Goal: Book appointment/travel/reservation

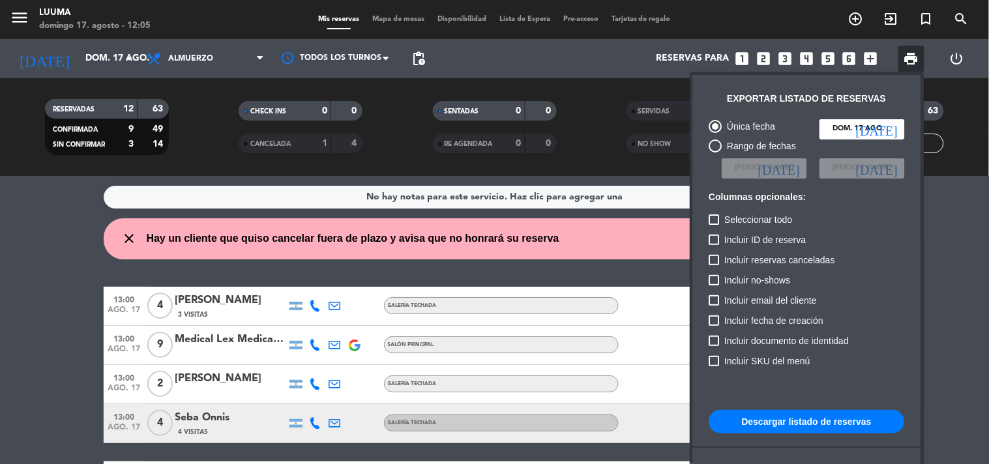
click at [668, 236] on div at bounding box center [494, 232] width 989 height 464
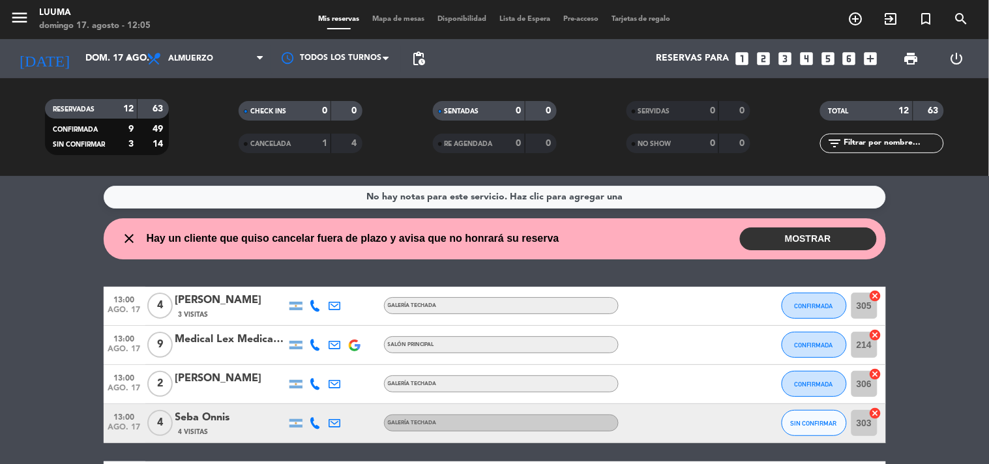
click at [846, 243] on button "MOSTRAR" at bounding box center [808, 239] width 137 height 23
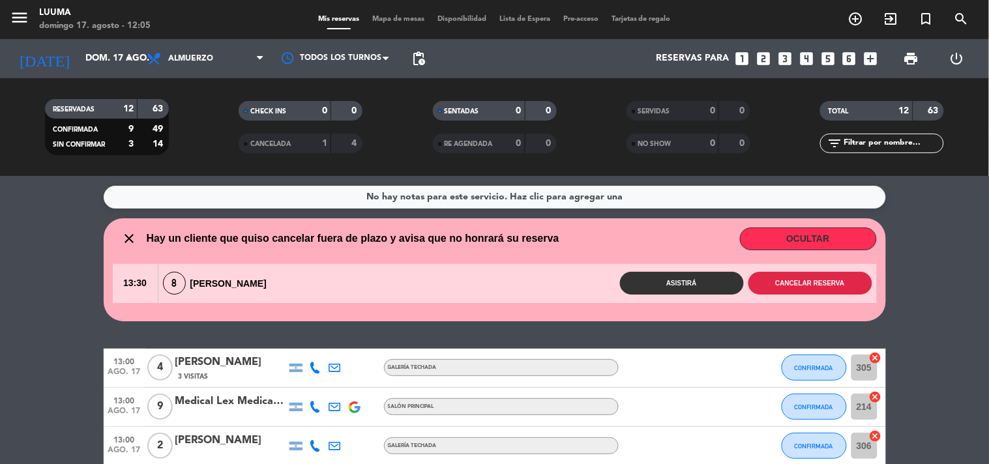
click at [827, 277] on button "Cancelar reserva" at bounding box center [811, 283] width 124 height 23
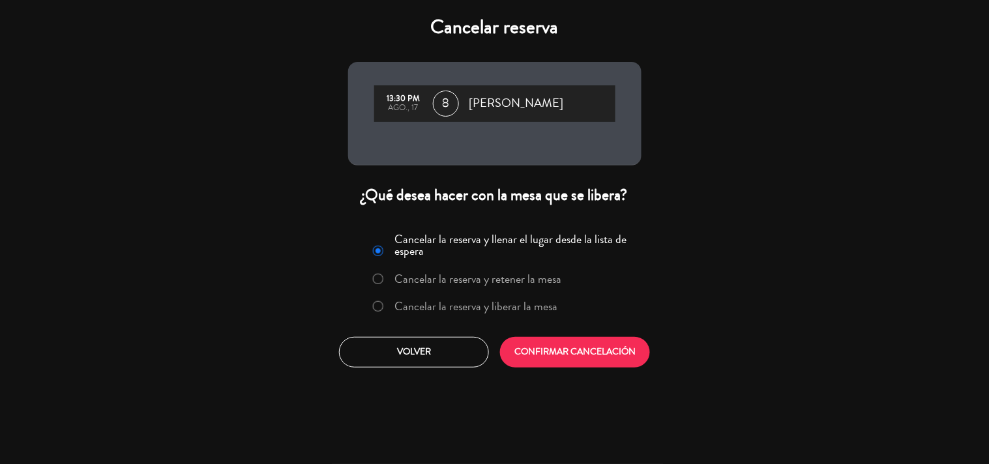
drag, startPoint x: 513, startPoint y: 297, endPoint x: 520, endPoint y: 303, distance: 9.4
click at [513, 301] on label "Cancelar la reserva y liberar la mesa" at bounding box center [475, 307] width 163 height 12
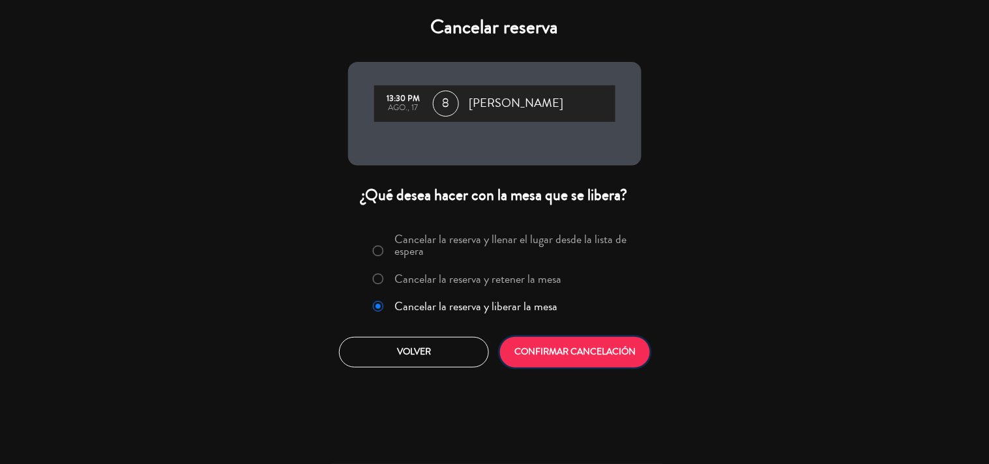
click at [566, 363] on button "CONFIRMAR CANCELACIÓN" at bounding box center [575, 352] width 150 height 31
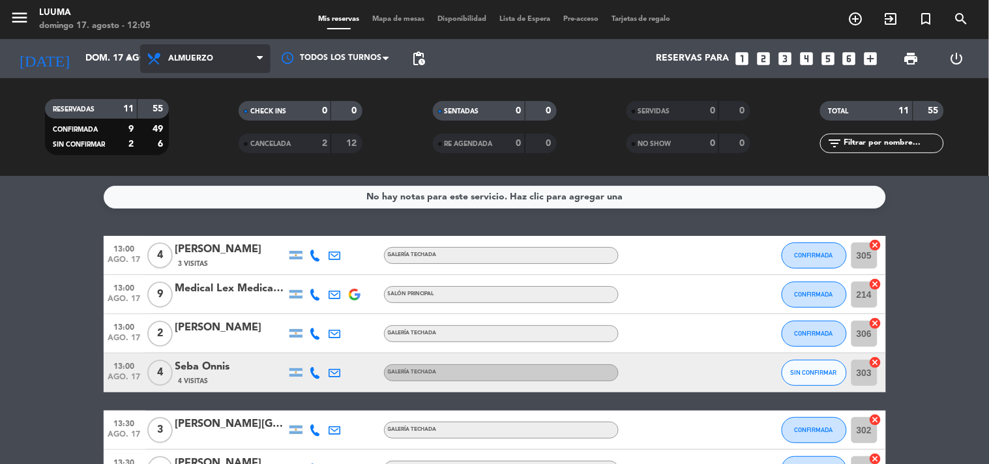
click at [205, 59] on span "Almuerzo" at bounding box center [190, 58] width 45 height 9
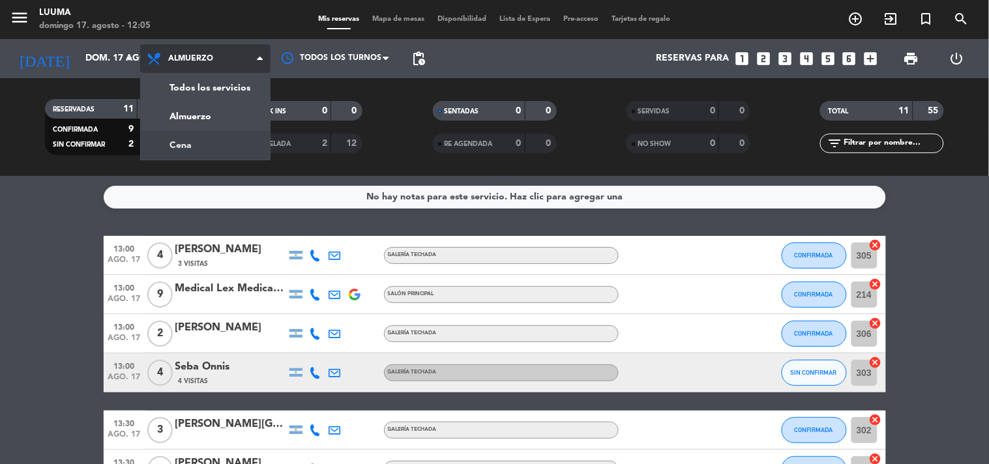
click at [211, 138] on div "menu Luuma [PERSON_NAME] 17. [PERSON_NAME] - 12:05 Mis reservas Mapa de mesas D…" at bounding box center [494, 88] width 989 height 176
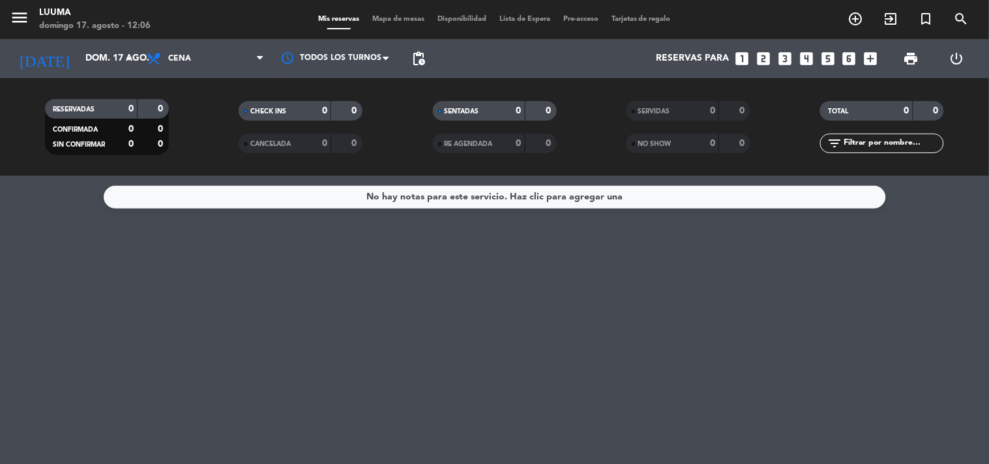
click at [383, 25] on div "Mis reservas Mapa de mesas Disponibilidad Lista de Espera Pre-acceso Tarjetas d…" at bounding box center [495, 20] width 366 height 12
click at [392, 10] on div "menu Luuma [PERSON_NAME] 17. [PERSON_NAME] - 12:06 Mis reservas Mapa de mesas D…" at bounding box center [494, 19] width 989 height 39
click at [398, 17] on span "Mapa de mesas" at bounding box center [398, 19] width 65 height 7
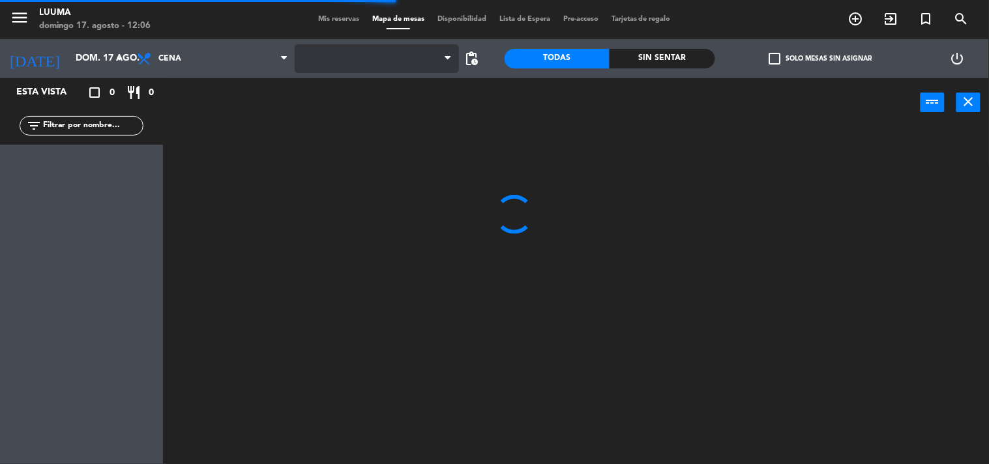
click at [385, 61] on span at bounding box center [377, 58] width 164 height 29
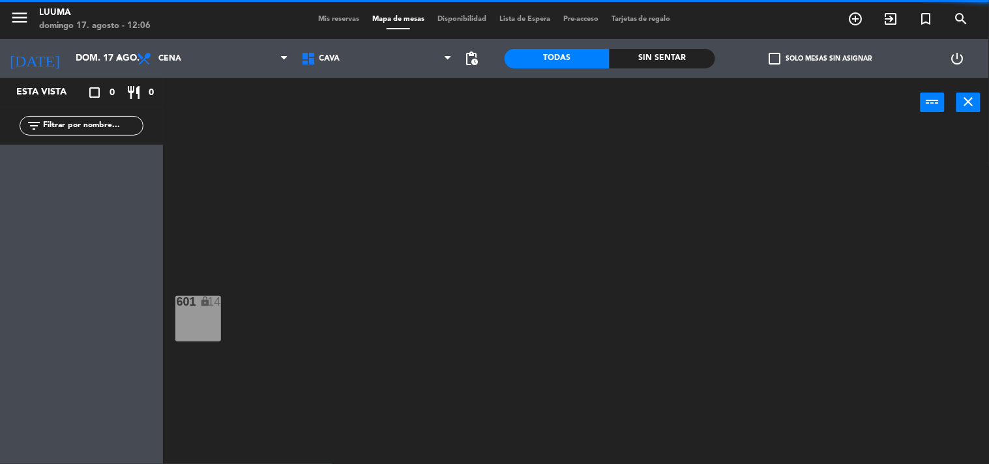
click at [385, 61] on span "Cava" at bounding box center [377, 58] width 164 height 29
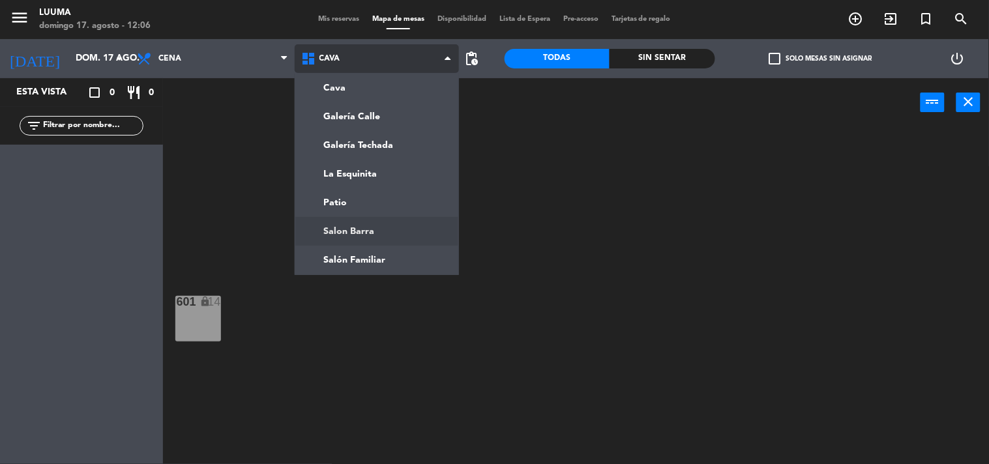
click at [367, 231] on ng-component "menu Luuma [PERSON_NAME] 17. [PERSON_NAME] - 12:06 Mis reservas Mapa de mesas D…" at bounding box center [494, 232] width 989 height 465
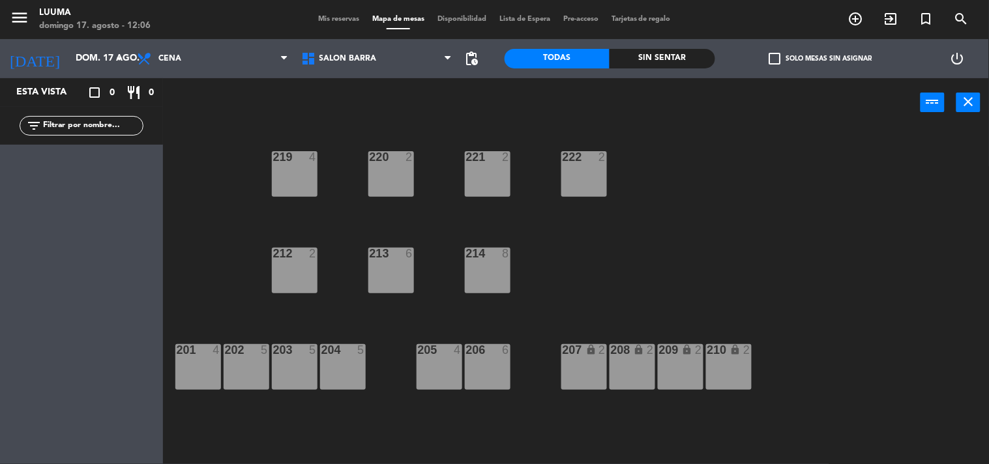
click at [484, 271] on div "214 8" at bounding box center [488, 271] width 46 height 46
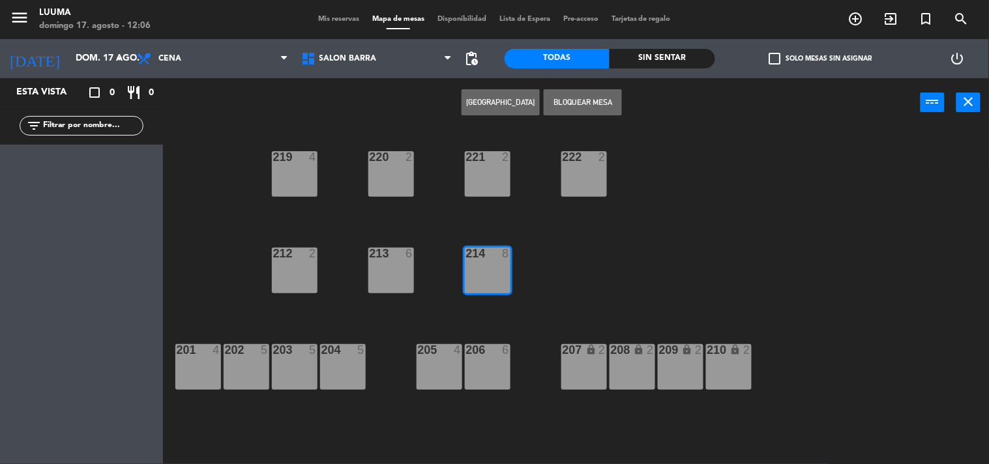
click at [504, 96] on button "[GEOGRAPHIC_DATA]" at bounding box center [501, 102] width 78 height 26
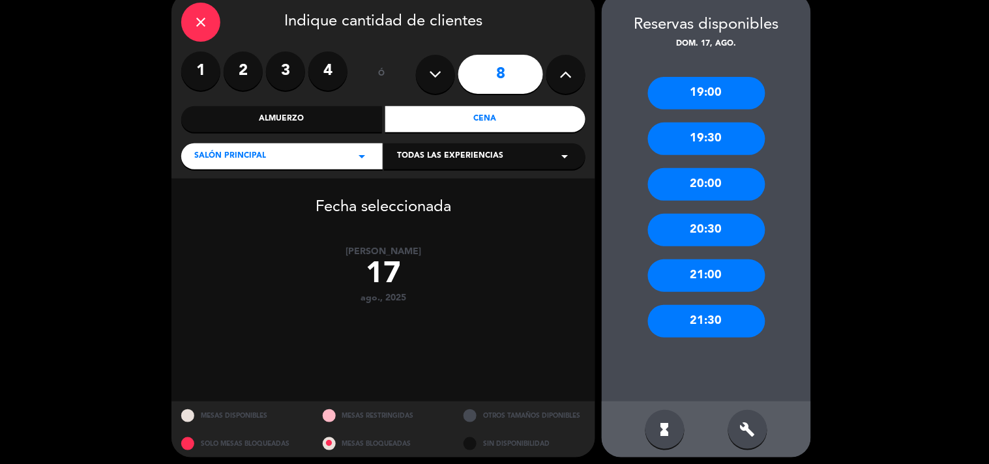
scroll to position [66, 0]
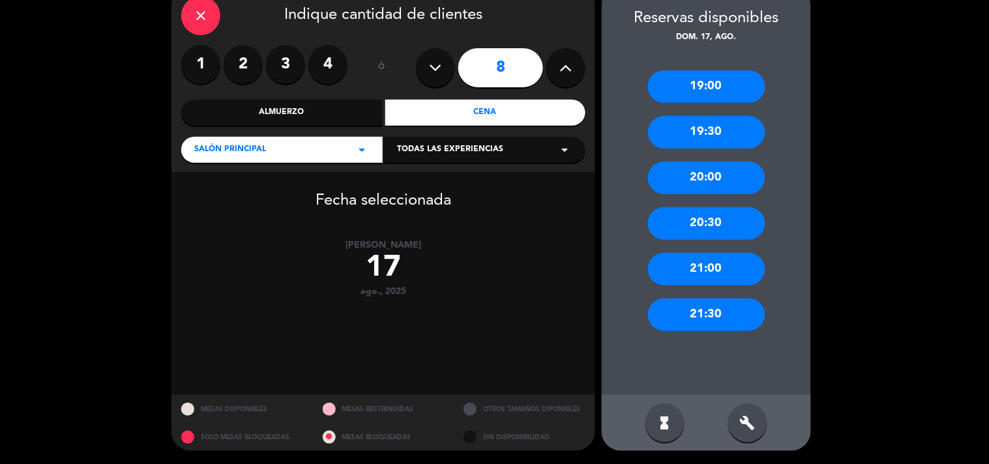
click at [757, 426] on div "build" at bounding box center [747, 423] width 39 height 39
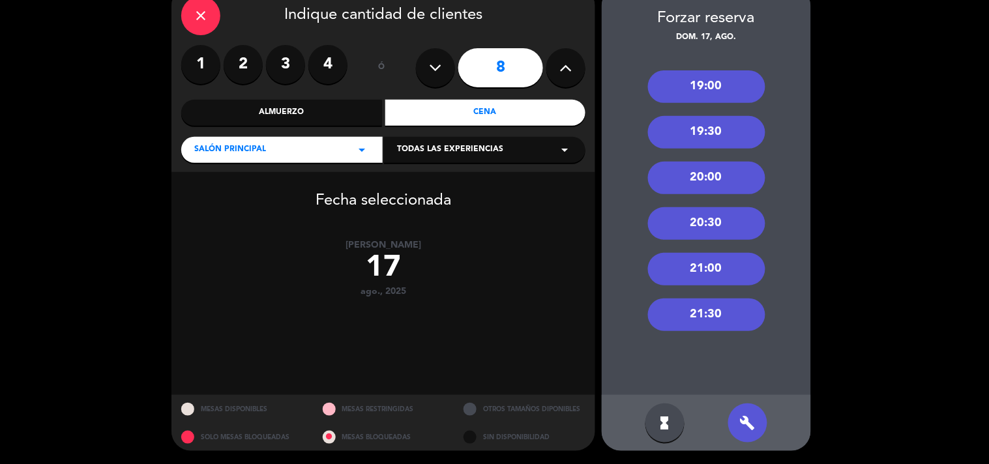
click at [693, 179] on div "20:00" at bounding box center [706, 178] width 117 height 33
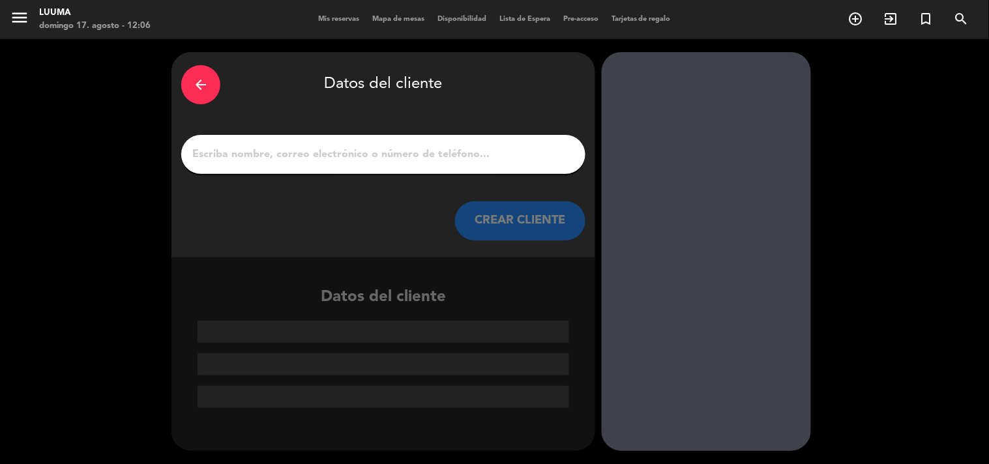
click at [231, 148] on input "1" at bounding box center [383, 154] width 385 height 18
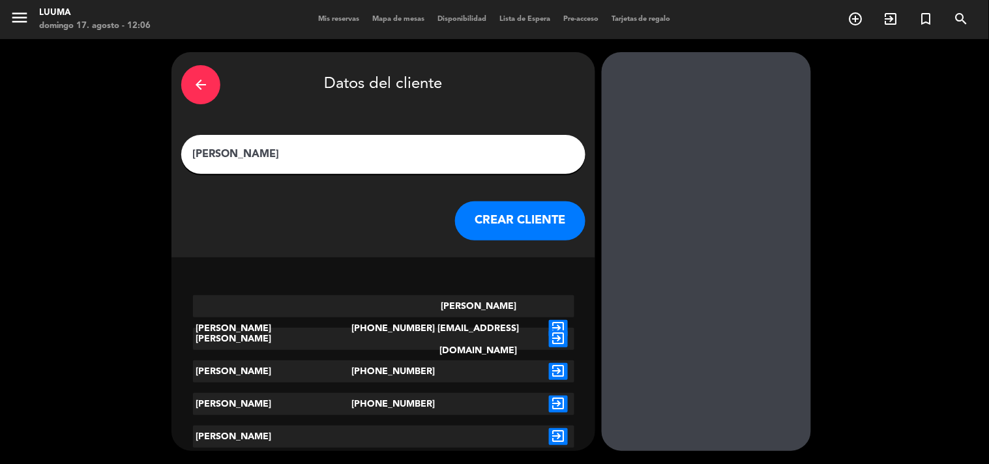
type input "[PERSON_NAME]"
click at [558, 320] on icon "exit_to_app" at bounding box center [558, 328] width 19 height 17
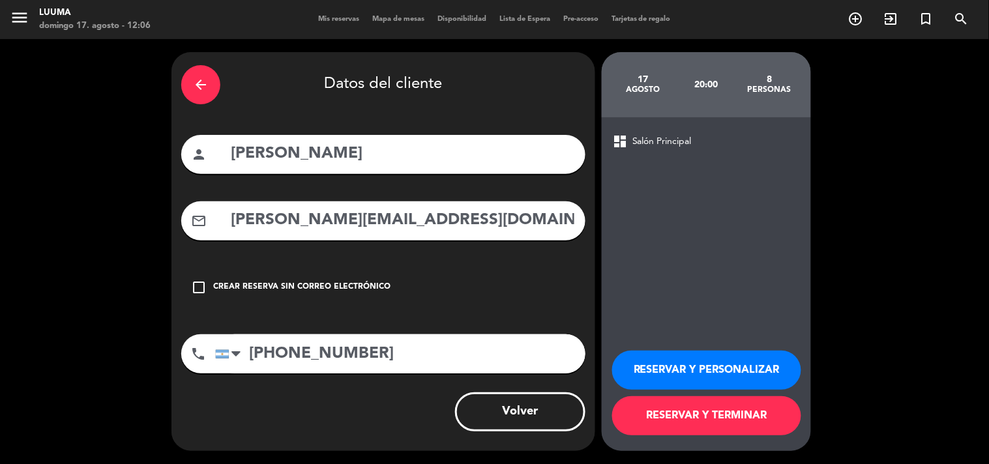
click at [310, 284] on div "Crear reserva sin correo electrónico" at bounding box center [301, 287] width 177 height 13
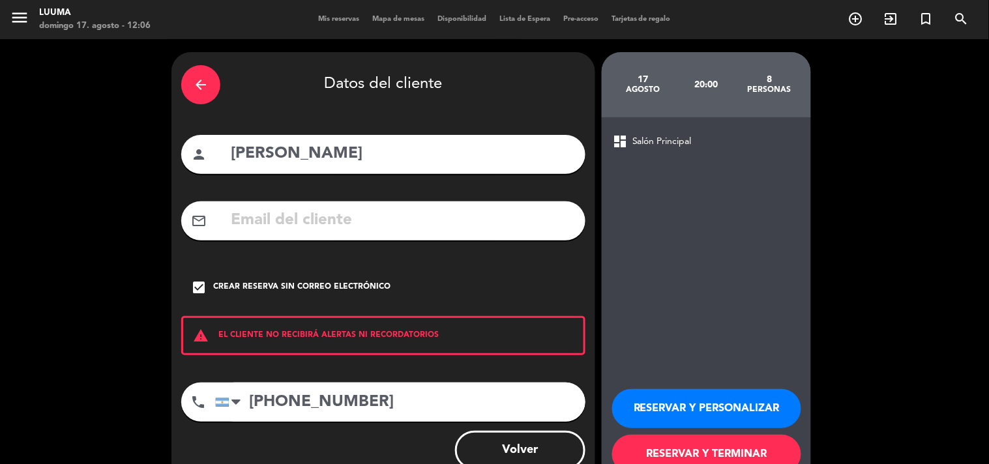
scroll to position [38, 0]
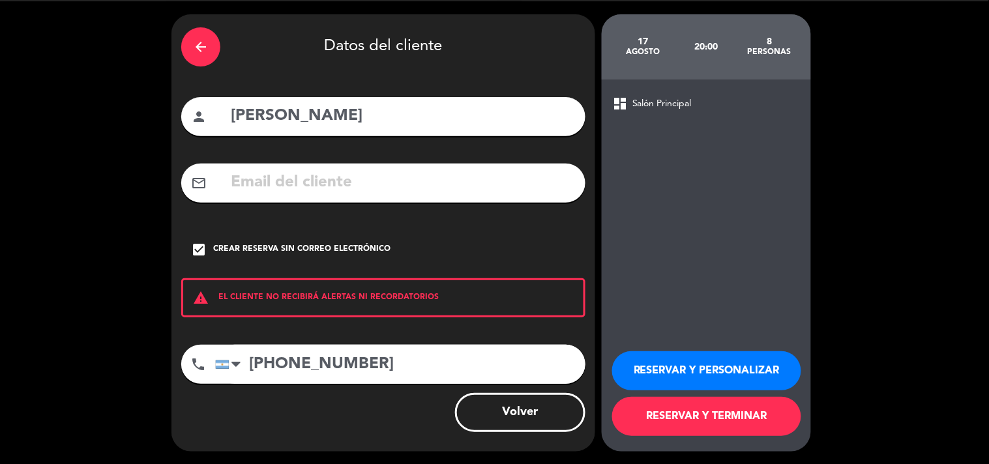
click at [764, 413] on button "RESERVAR Y TERMINAR" at bounding box center [706, 416] width 189 height 39
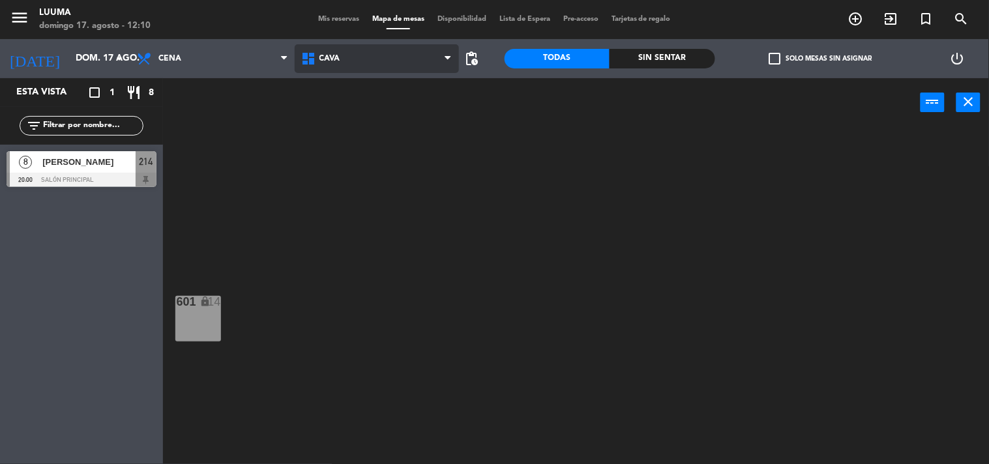
drag, startPoint x: 327, startPoint y: 61, endPoint x: 342, endPoint y: 69, distance: 17.8
click at [339, 64] on span "Cava" at bounding box center [377, 58] width 164 height 29
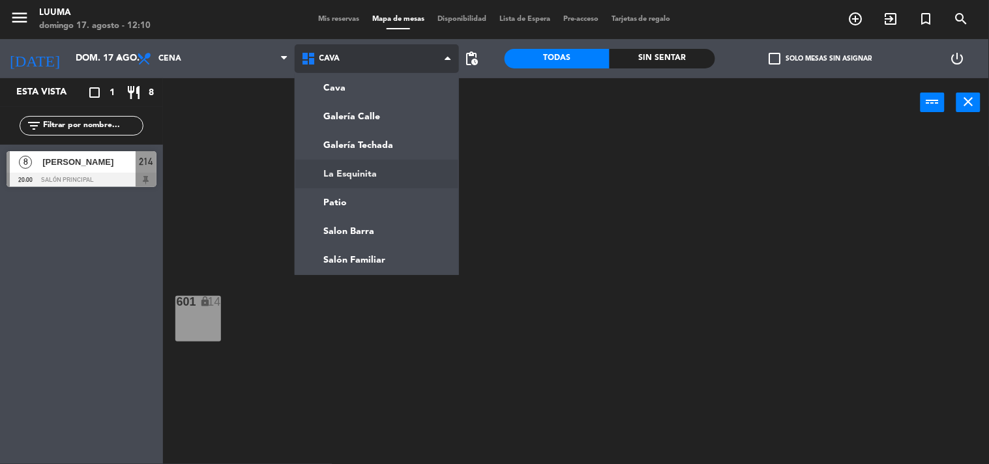
click at [365, 170] on ng-component "menu Luuma [PERSON_NAME] 17. [PERSON_NAME] - 12:10 Mis reservas Mapa de mesas D…" at bounding box center [494, 232] width 989 height 465
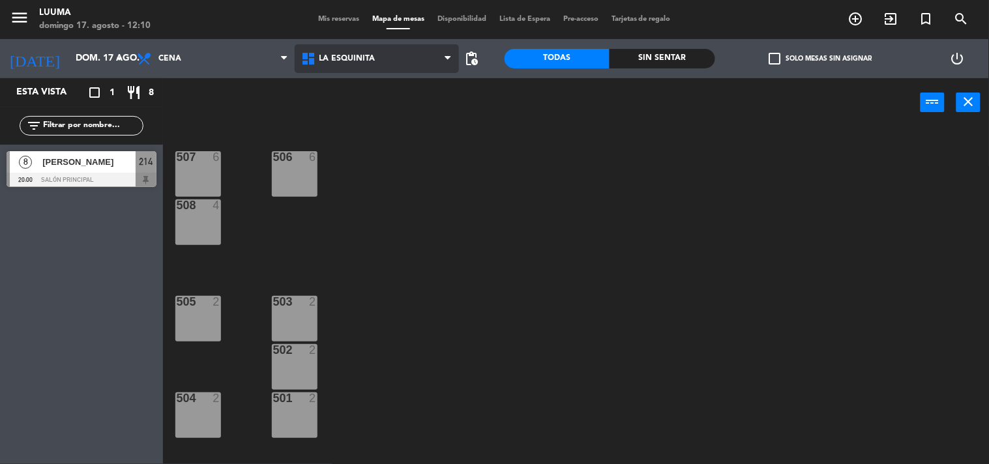
click at [346, 63] on span "La Esquinita" at bounding box center [377, 58] width 164 height 29
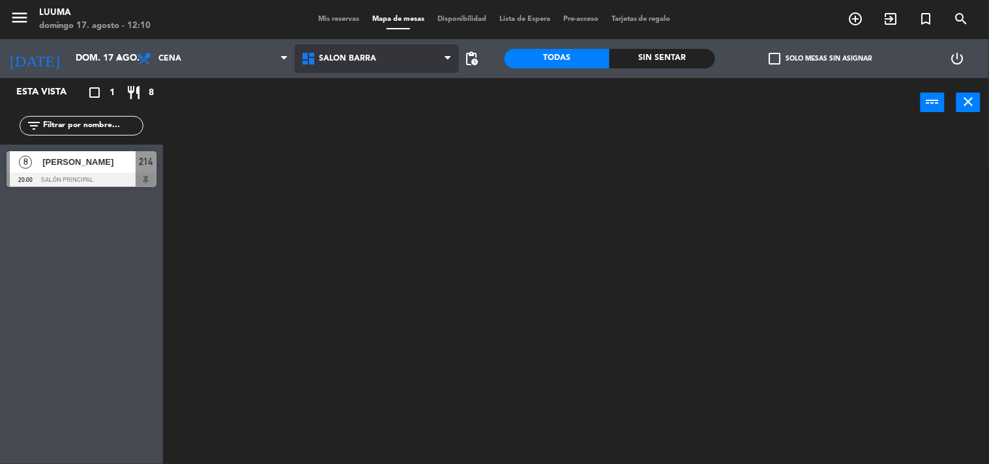
click at [385, 226] on ng-component "menu Luuma [PERSON_NAME] 17. [PERSON_NAME] - 12:10 Mis reservas Mapa de mesas D…" at bounding box center [494, 232] width 989 height 465
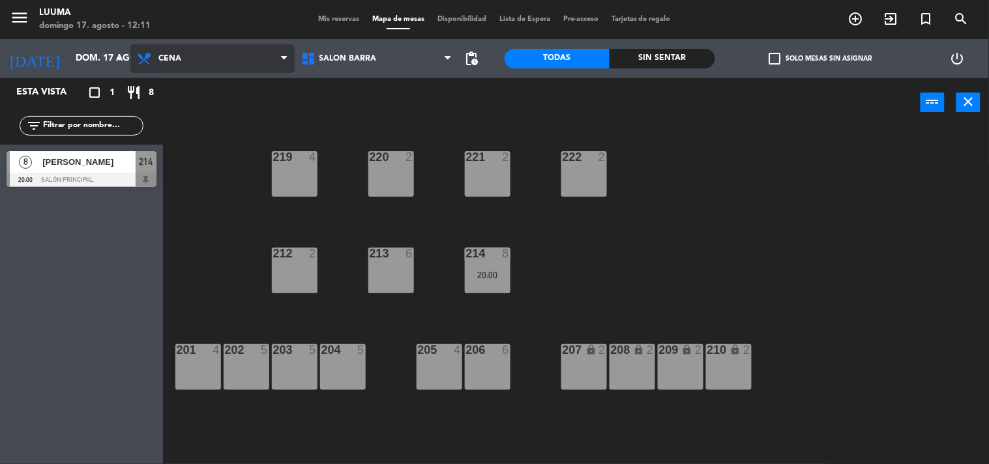
click at [185, 52] on span "Cena" at bounding box center [212, 58] width 164 height 29
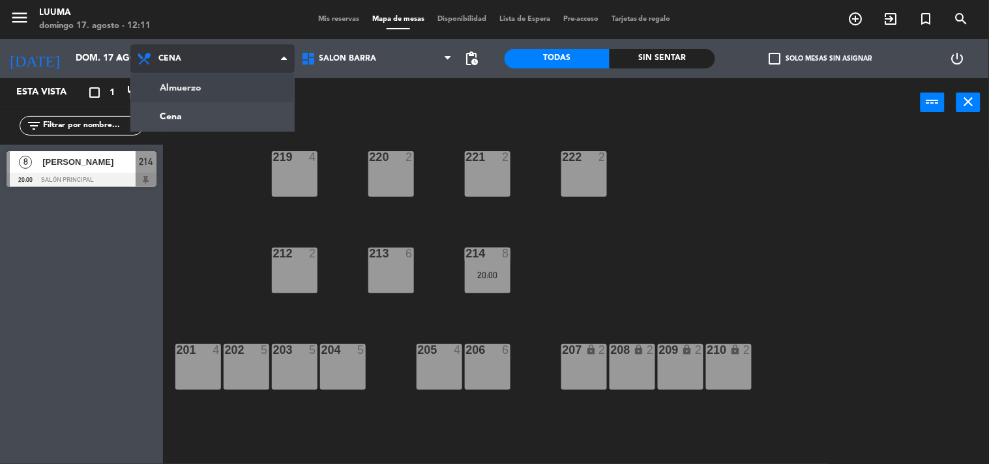
click at [193, 95] on ng-component "menu Luuma [PERSON_NAME] 17. [PERSON_NAME] - 12:11 Mis reservas Mapa de mesas D…" at bounding box center [494, 232] width 989 height 465
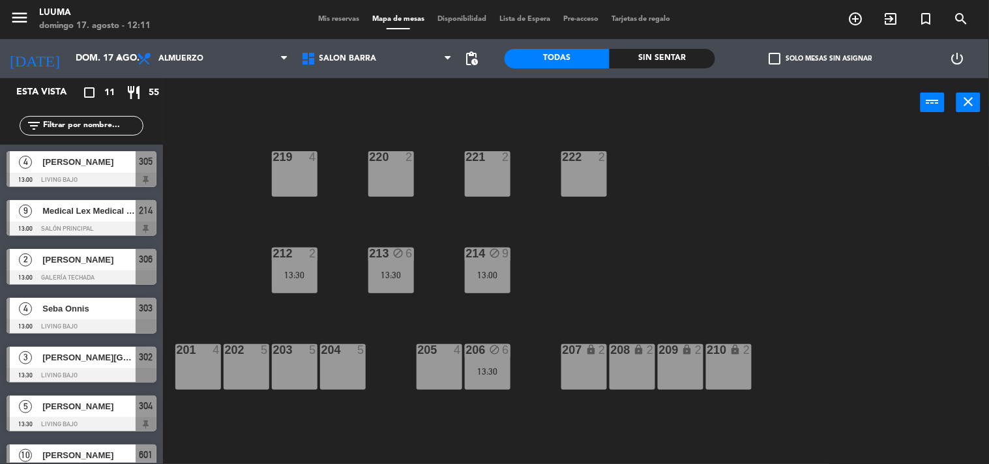
click at [297, 357] on div "203 5" at bounding box center [295, 367] width 46 height 46
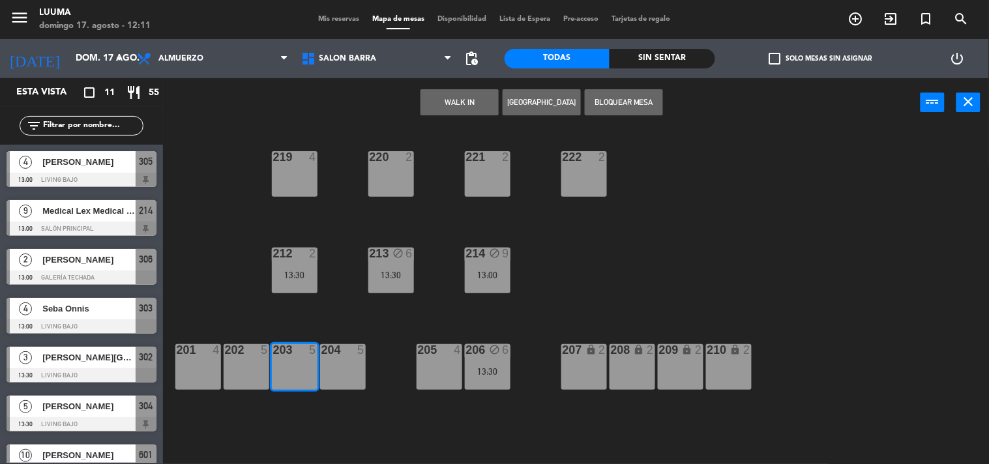
click at [353, 364] on div "204 5" at bounding box center [343, 367] width 46 height 46
click at [291, 386] on div "203 5" at bounding box center [295, 367] width 46 height 46
click at [339, 359] on div "204 5" at bounding box center [343, 367] width 46 height 46
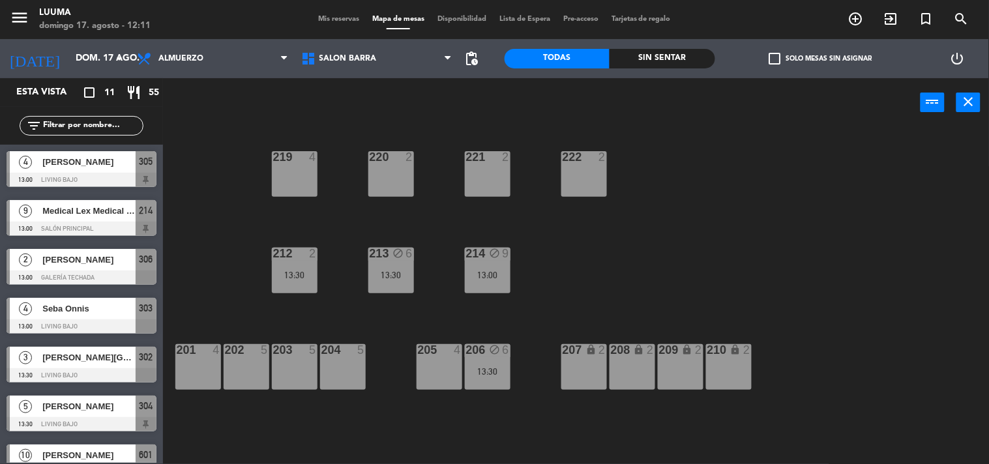
click at [261, 377] on div "202 5" at bounding box center [247, 367] width 46 height 46
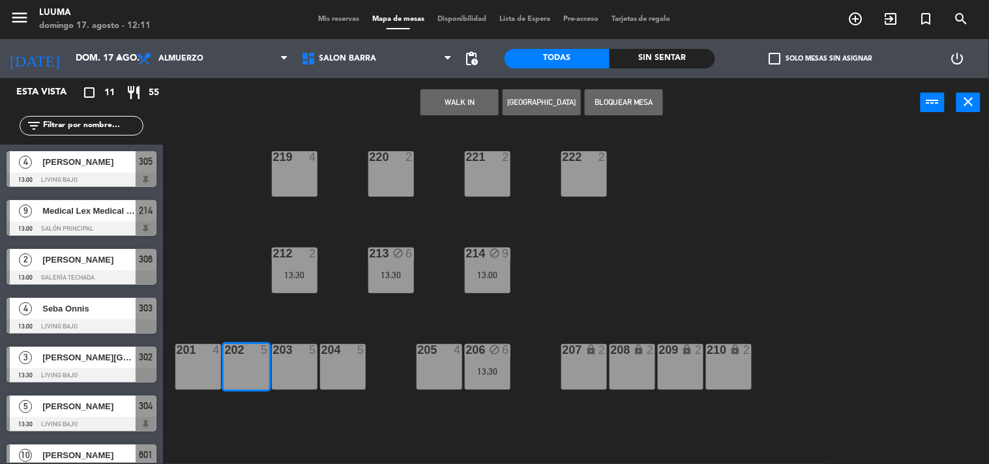
drag, startPoint x: 192, startPoint y: 364, endPoint x: 269, endPoint y: 318, distance: 88.9
click at [193, 364] on div "201 4" at bounding box center [198, 367] width 46 height 46
click at [571, 99] on button "[GEOGRAPHIC_DATA]" at bounding box center [542, 102] width 78 height 26
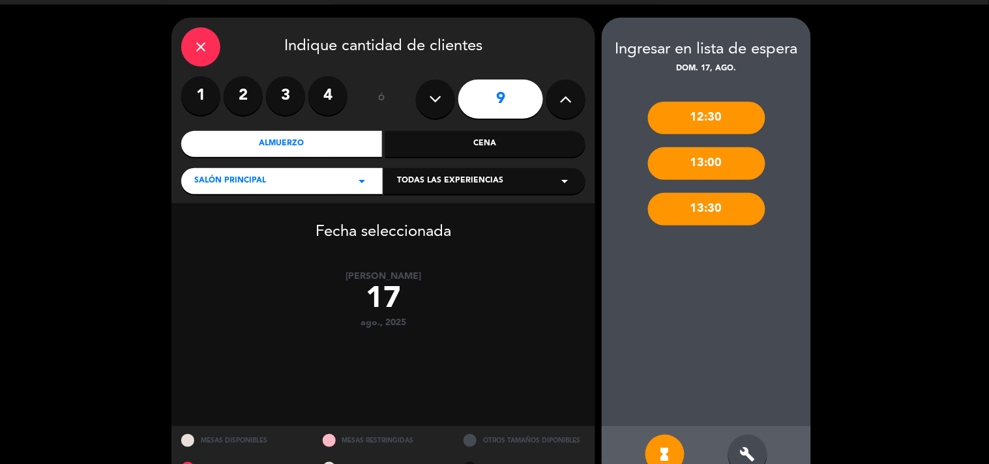
scroll to position [66, 0]
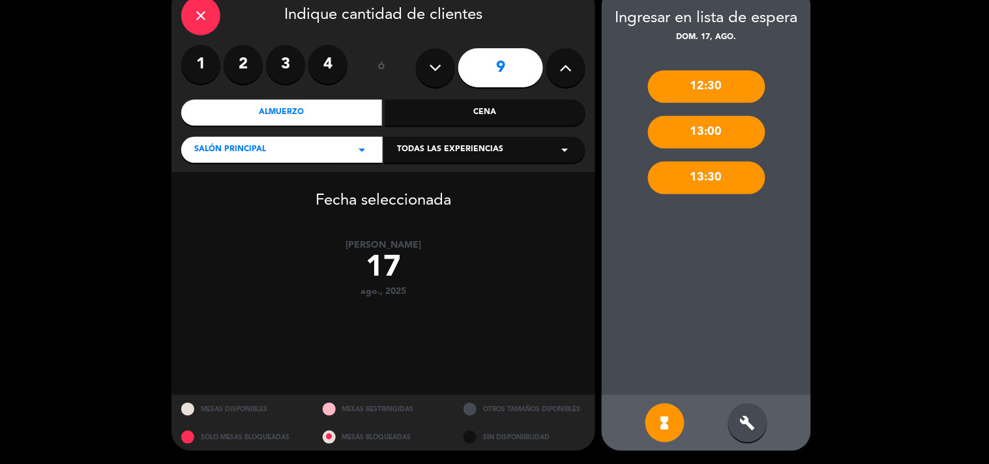
drag, startPoint x: 739, startPoint y: 432, endPoint x: 701, endPoint y: 354, distance: 86.9
click at [737, 425] on div "build" at bounding box center [747, 423] width 39 height 39
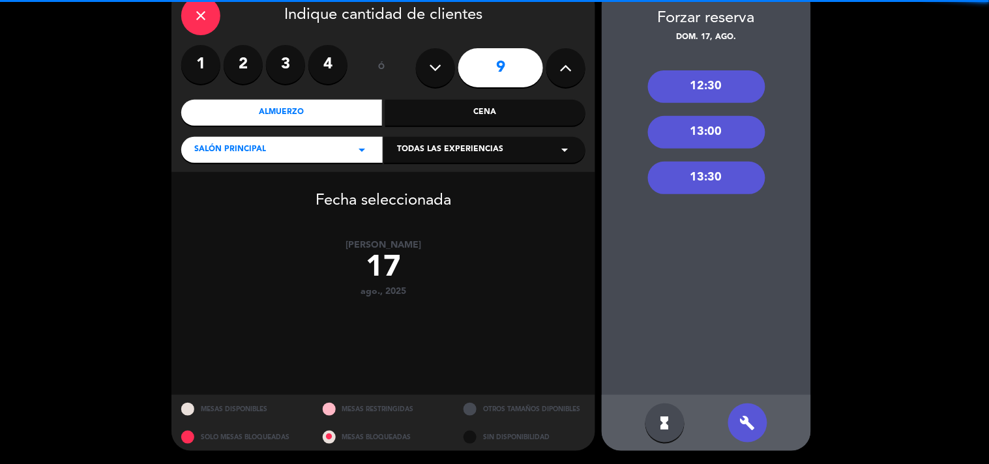
click at [702, 184] on div "13:30" at bounding box center [706, 178] width 117 height 33
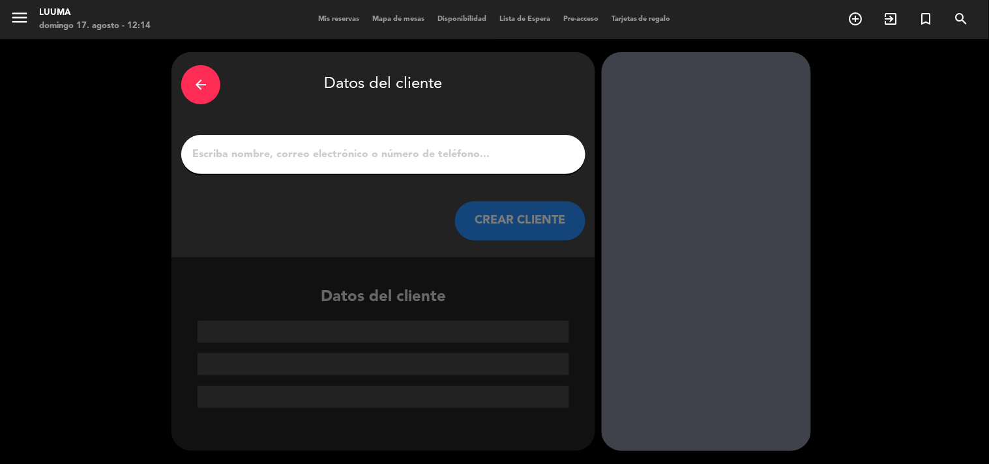
click at [323, 158] on input "1" at bounding box center [383, 154] width 385 height 18
drag, startPoint x: 312, startPoint y: 165, endPoint x: 300, endPoint y: 149, distance: 20.1
click at [311, 171] on div at bounding box center [383, 154] width 404 height 39
paste input "[PERSON_NAME]"
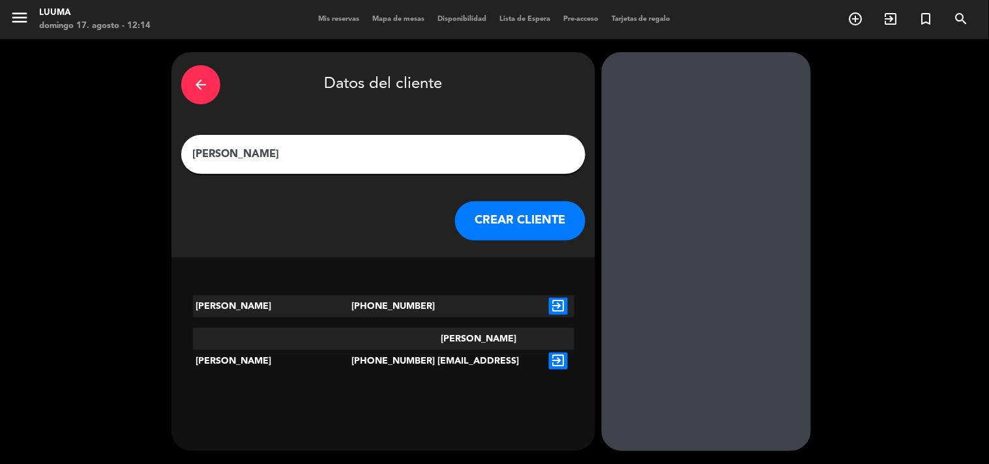
type input "[PERSON_NAME]"
click at [558, 353] on icon "exit_to_app" at bounding box center [558, 361] width 19 height 17
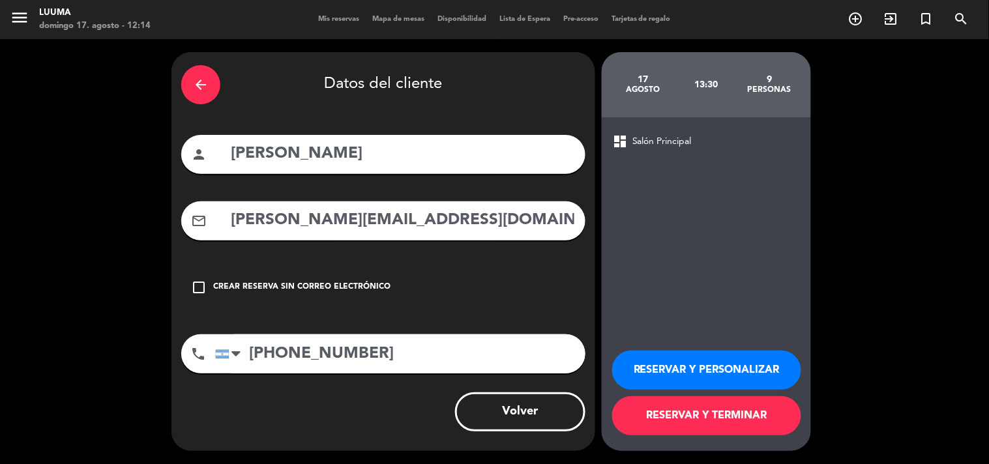
click at [292, 284] on div "Crear reserva sin correo electrónico" at bounding box center [301, 287] width 177 height 13
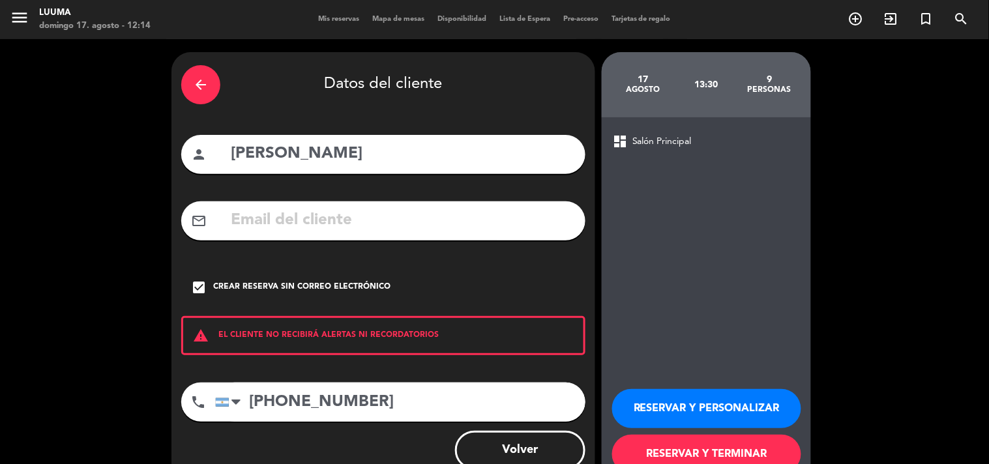
scroll to position [38, 0]
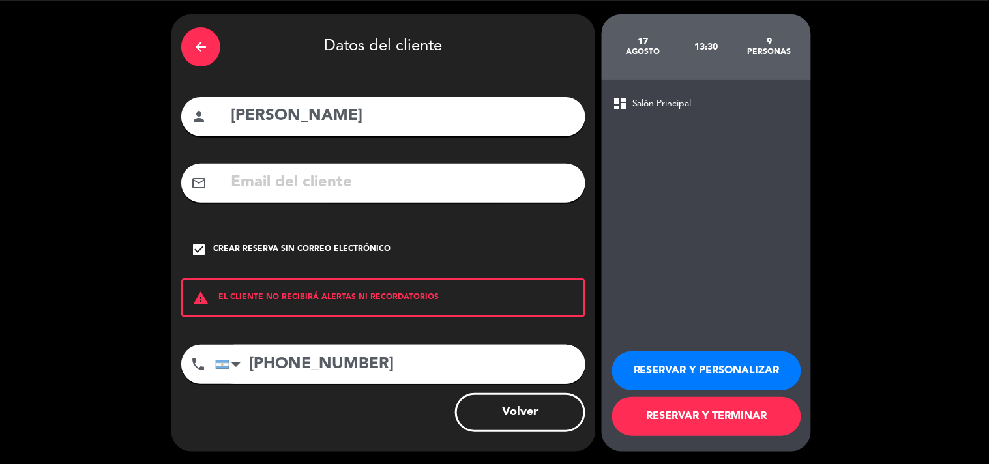
click at [250, 239] on div "check_box Crear reserva sin correo electrónico" at bounding box center [383, 249] width 404 height 39
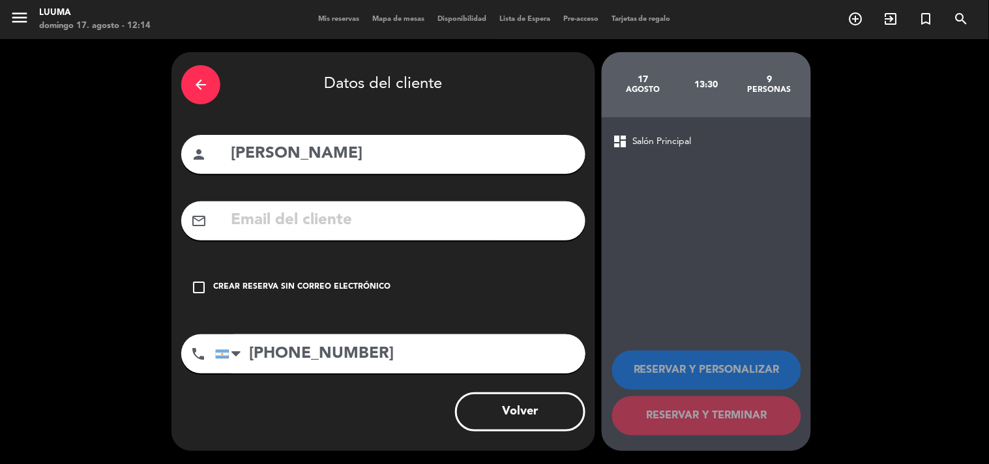
click at [205, 89] on icon "arrow_back" at bounding box center [201, 85] width 16 height 16
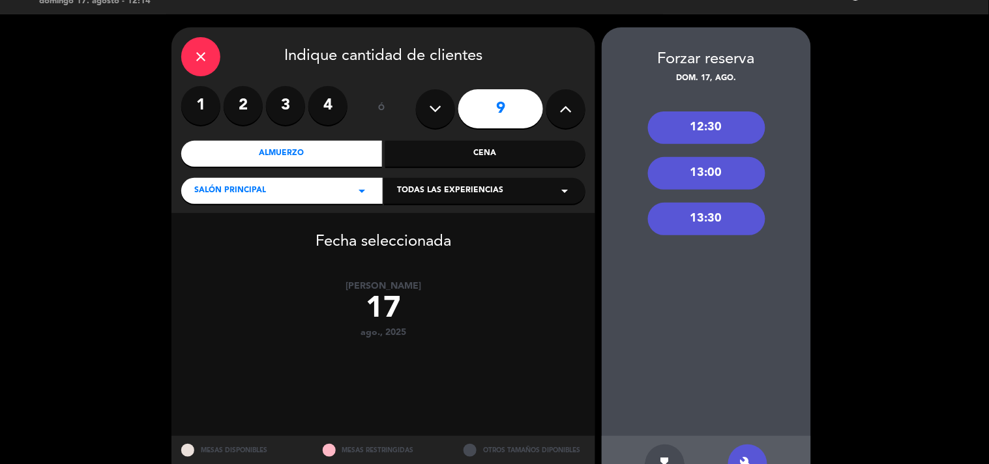
scroll to position [66, 0]
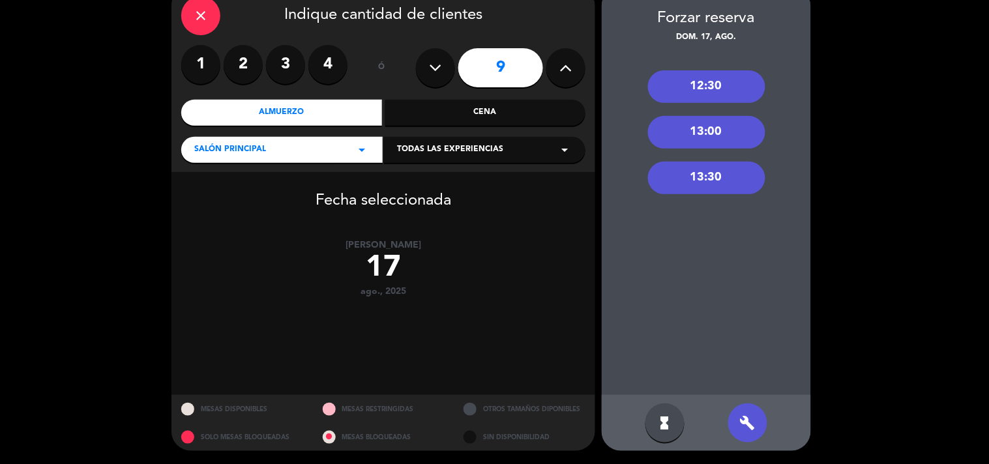
click at [668, 173] on div "13:30" at bounding box center [706, 178] width 117 height 33
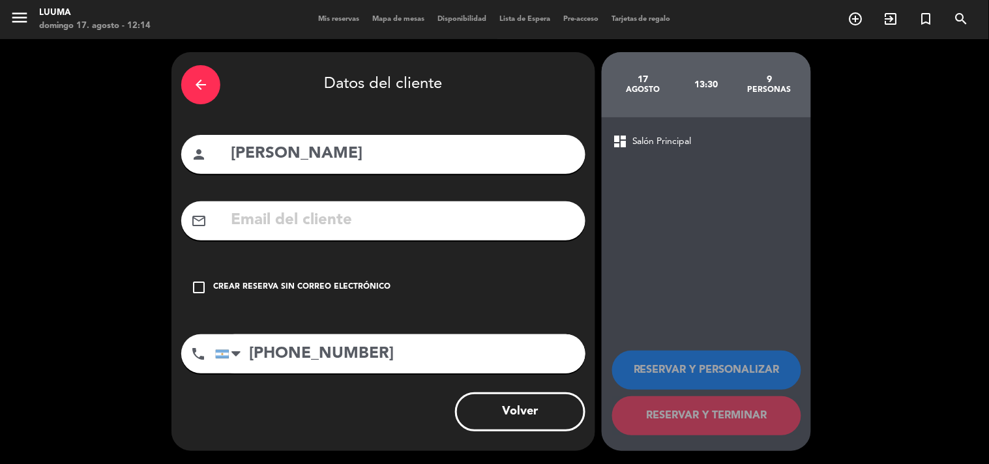
scroll to position [0, 0]
click at [245, 277] on div "check_box_outline_blank Crear reserva sin correo electrónico" at bounding box center [383, 287] width 404 height 39
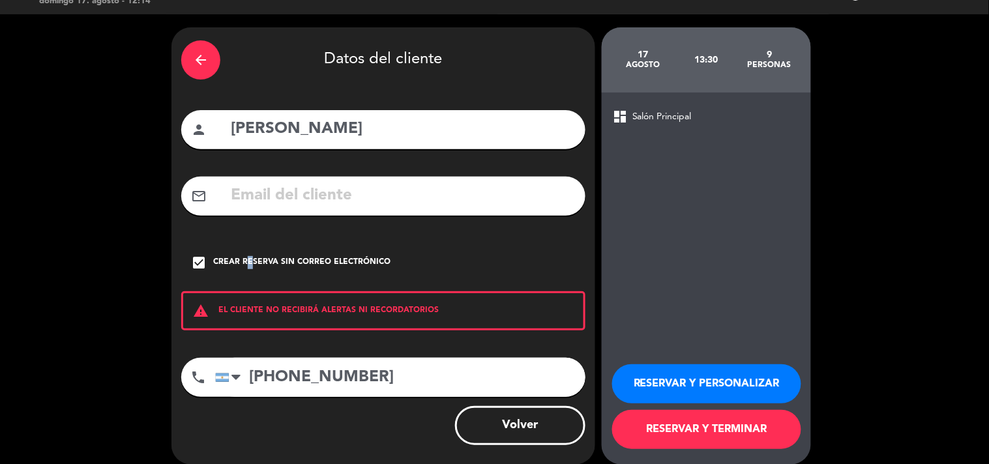
scroll to position [38, 0]
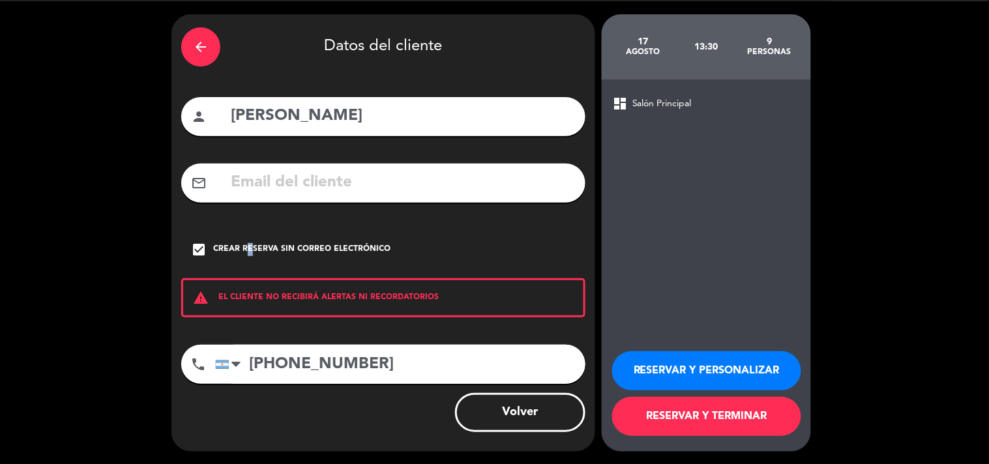
click at [750, 408] on button "RESERVAR Y TERMINAR" at bounding box center [706, 416] width 189 height 39
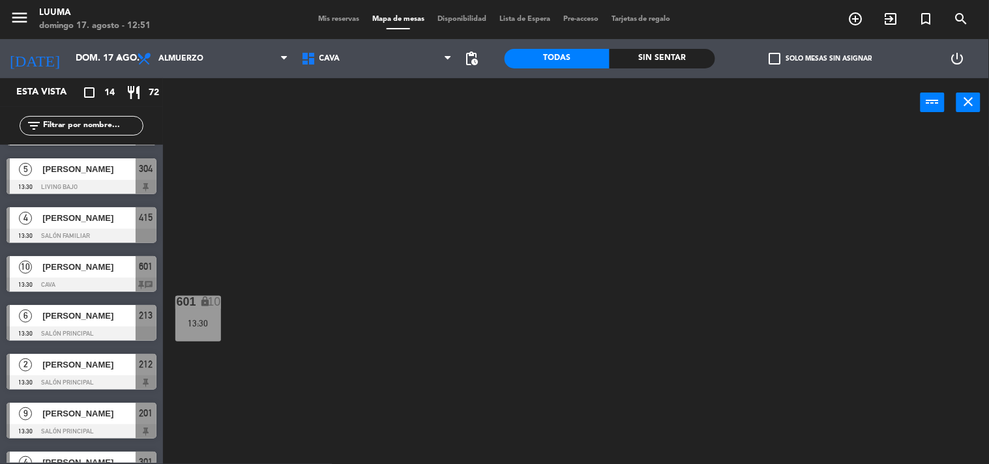
scroll to position [4, 0]
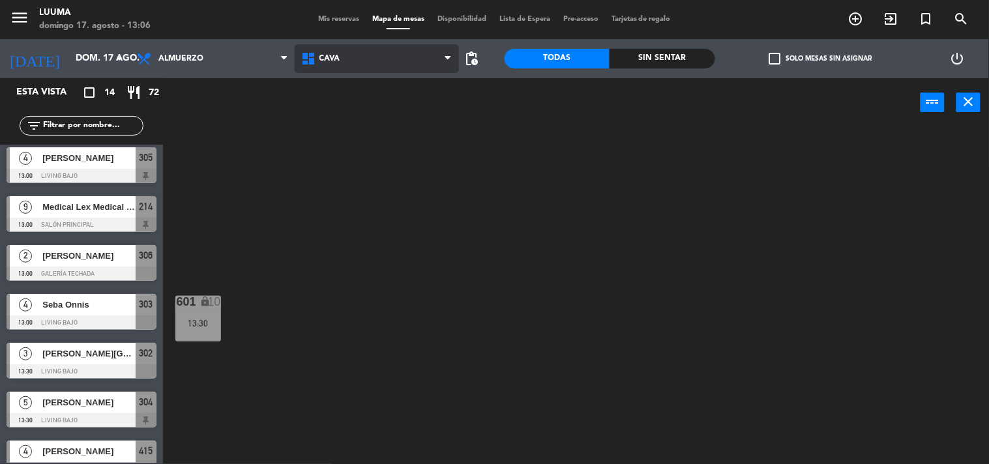
click at [352, 54] on span "Cava" at bounding box center [377, 58] width 164 height 29
click at [335, 20] on span "Mis reservas" at bounding box center [339, 19] width 54 height 7
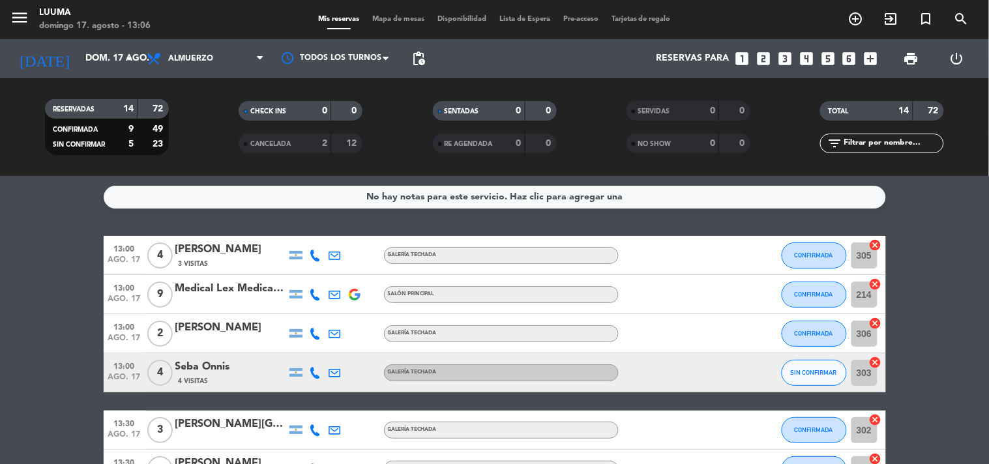
scroll to position [145, 0]
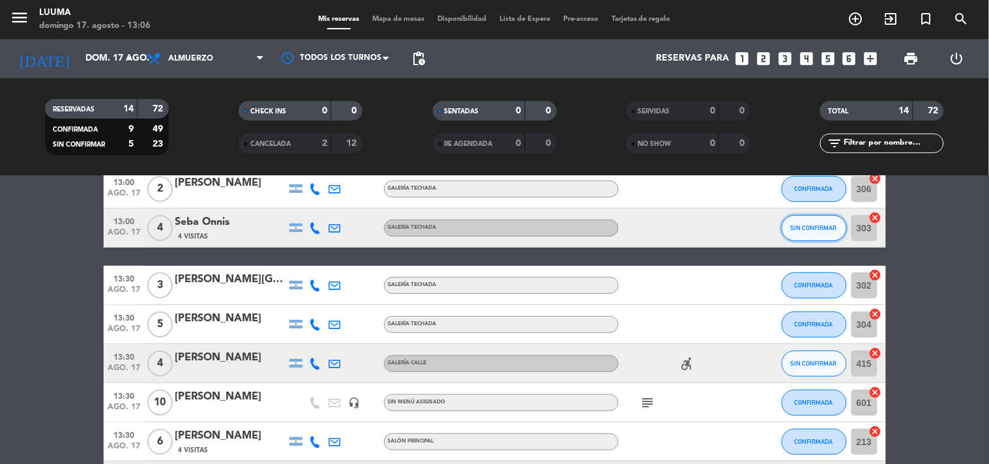
click at [811, 228] on span "SIN CONFIRMAR" at bounding box center [814, 227] width 46 height 7
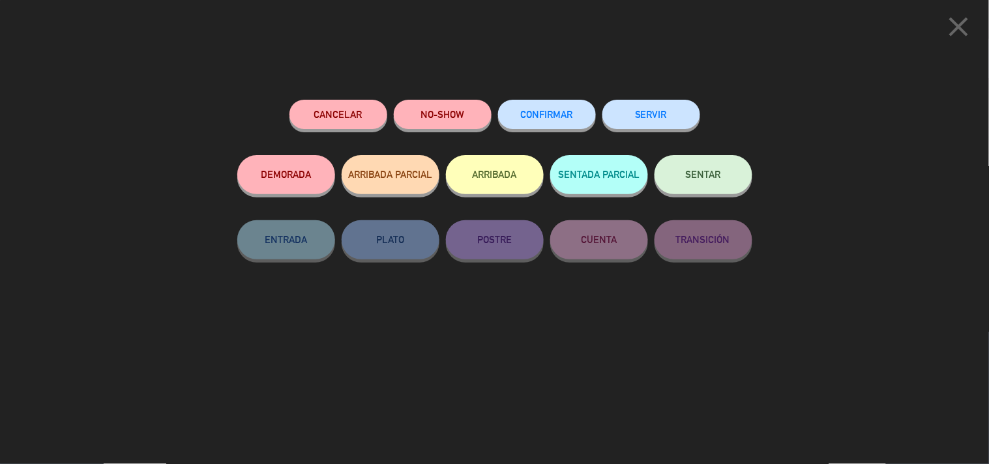
click at [569, 115] on span "CONFIRMAR" at bounding box center [547, 114] width 52 height 11
